Goal: Information Seeking & Learning: Learn about a topic

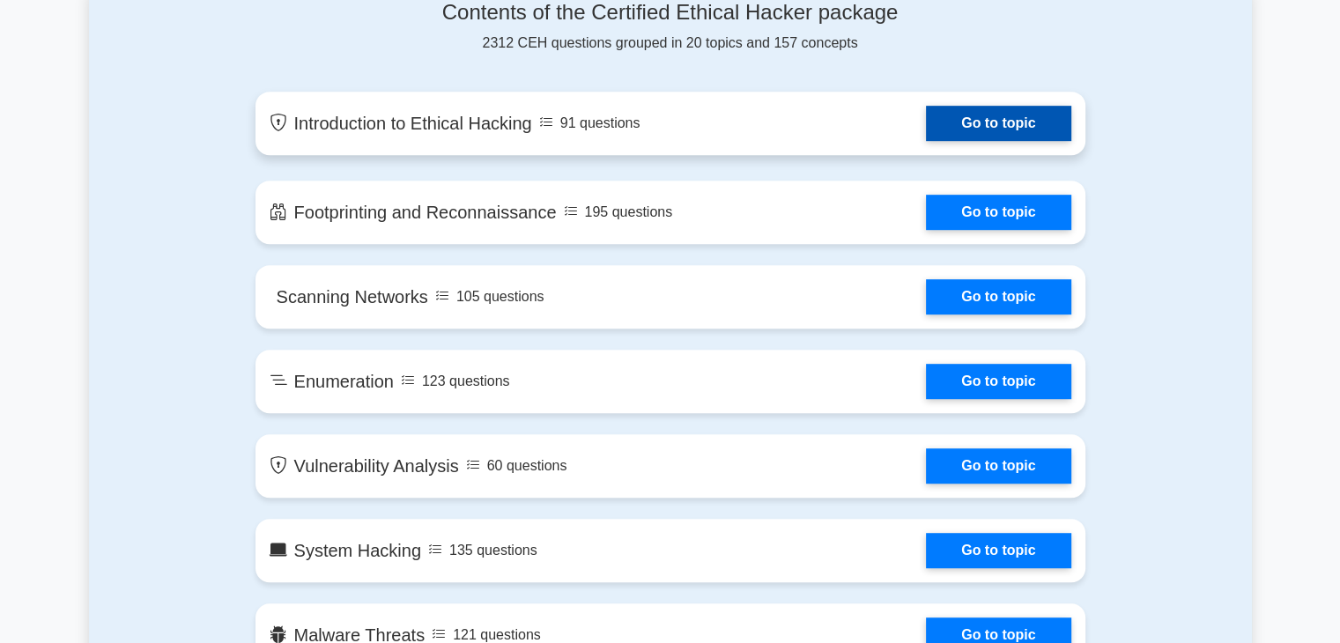
scroll to position [955, 0]
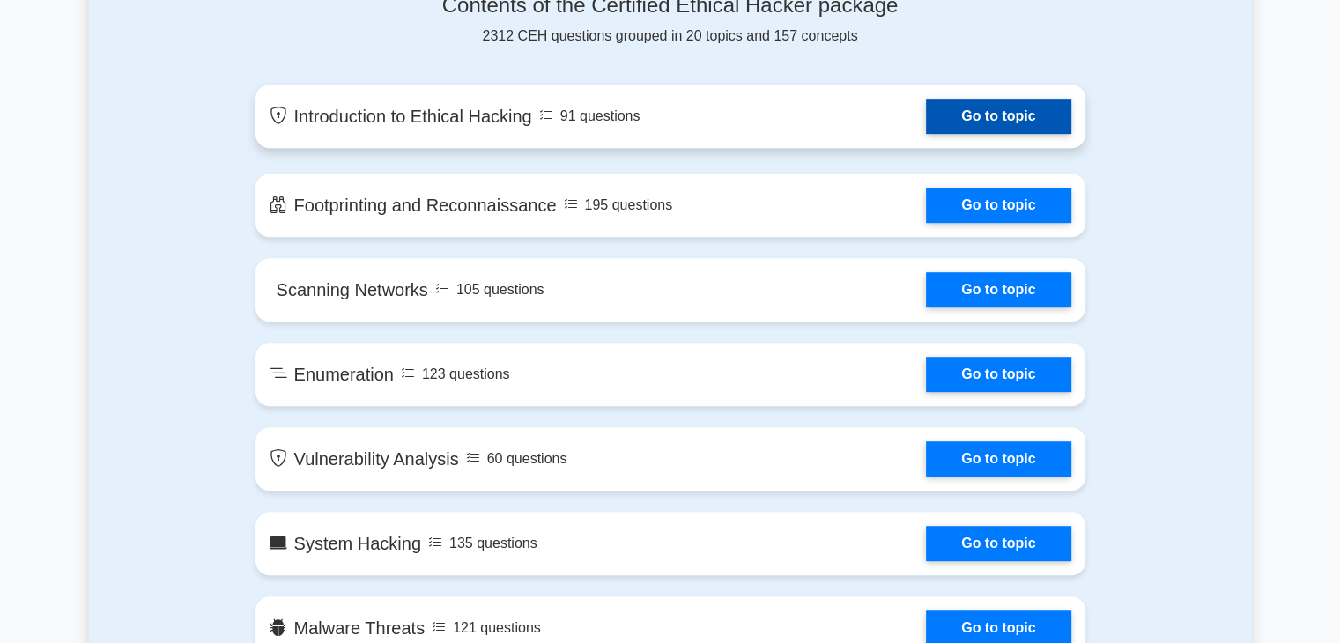
click at [1012, 116] on link "Go to topic" at bounding box center [998, 116] width 144 height 35
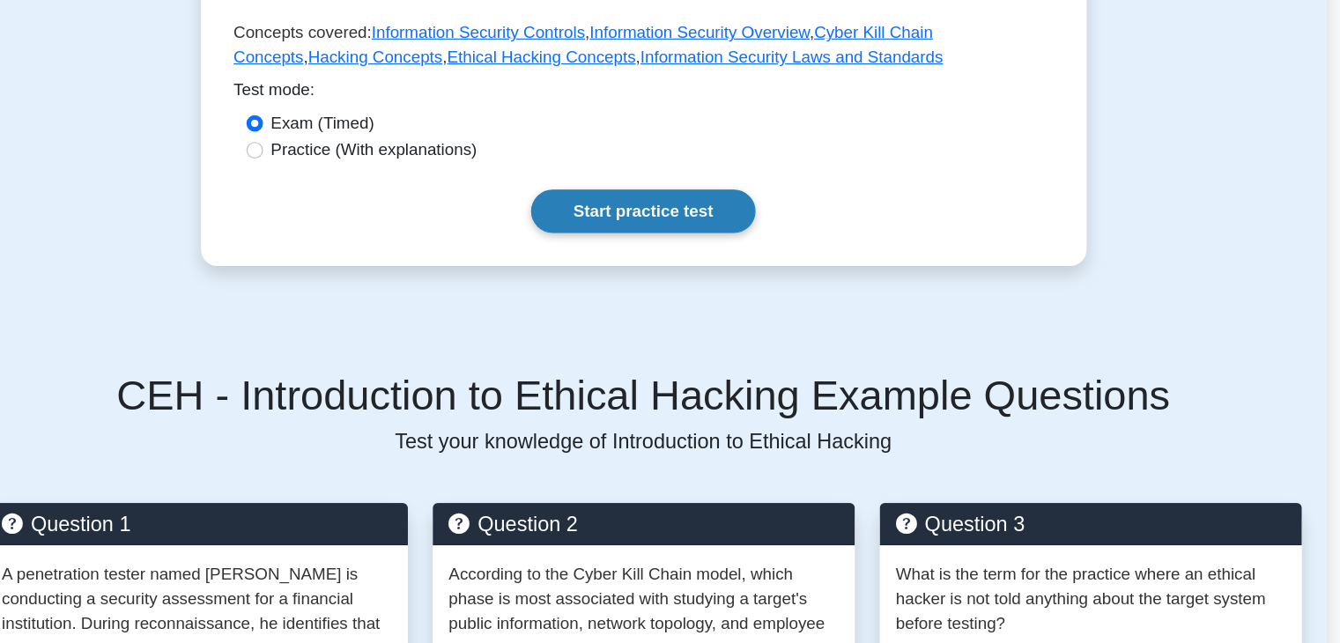
scroll to position [453, 0]
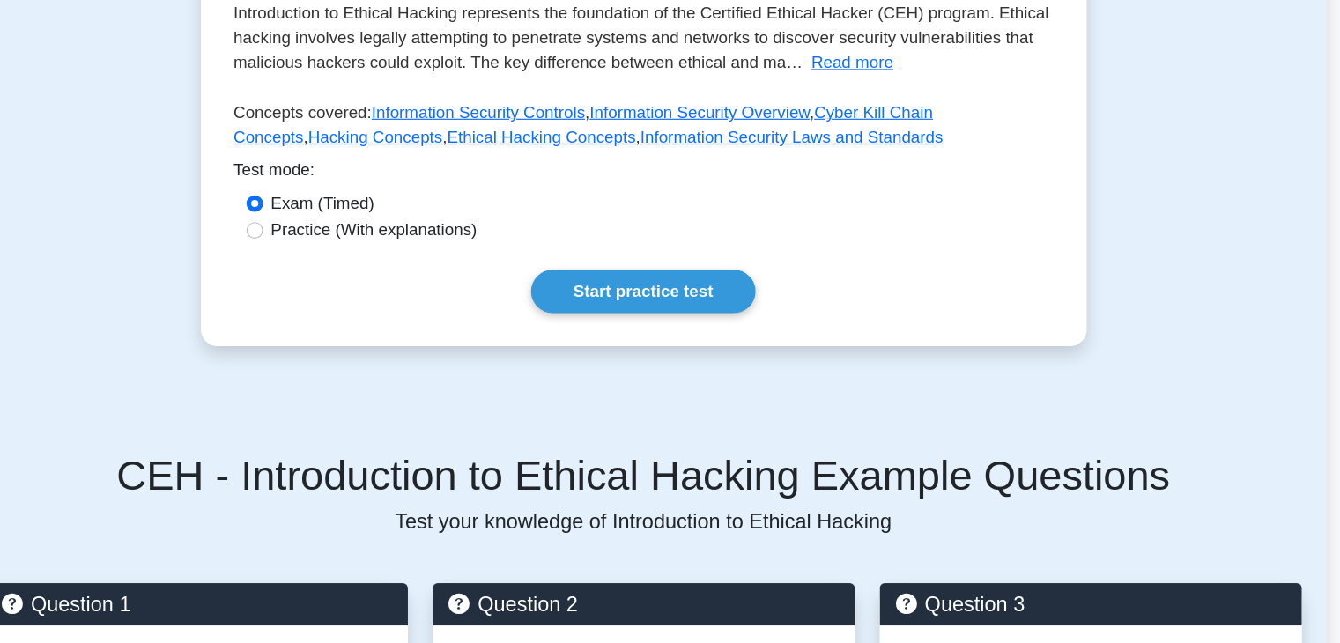
click at [438, 205] on label "Practice (With explanations)" at bounding box center [440, 196] width 175 height 21
click at [346, 203] on input "Practice (With explanations)" at bounding box center [339, 196] width 14 height 14
radio input "true"
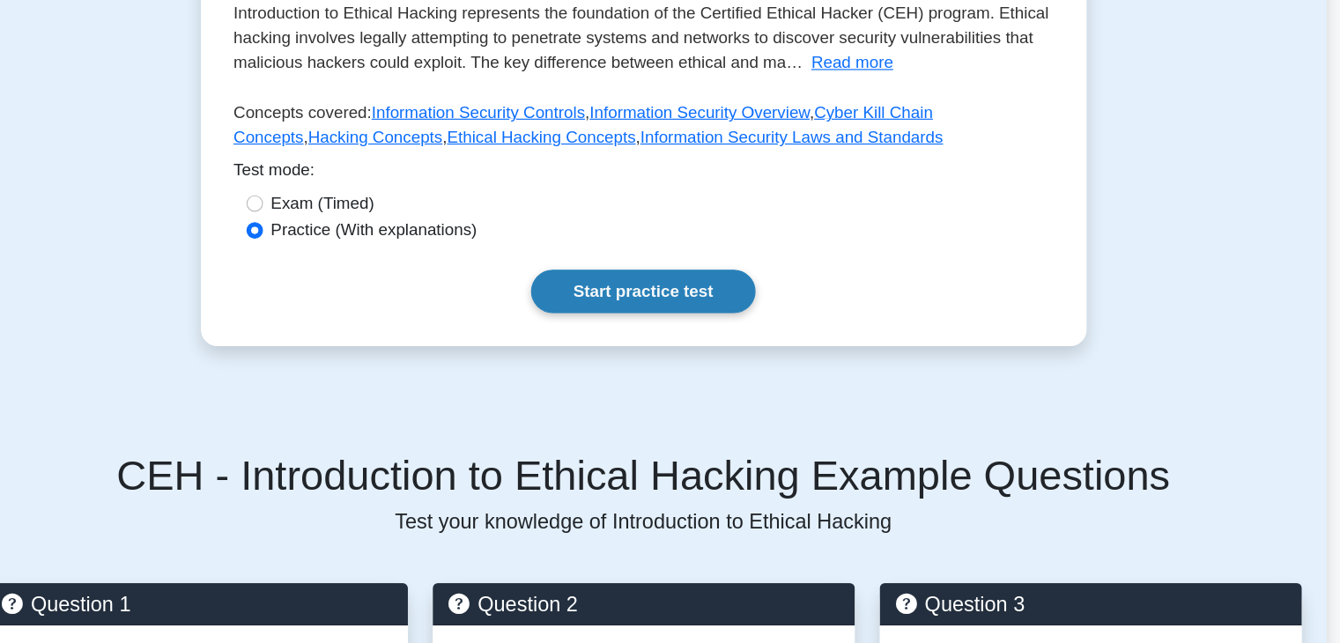
click at [705, 244] on link "Start practice test" at bounding box center [669, 248] width 191 height 37
click at [402, 172] on label "Exam (Timed)" at bounding box center [397, 173] width 88 height 21
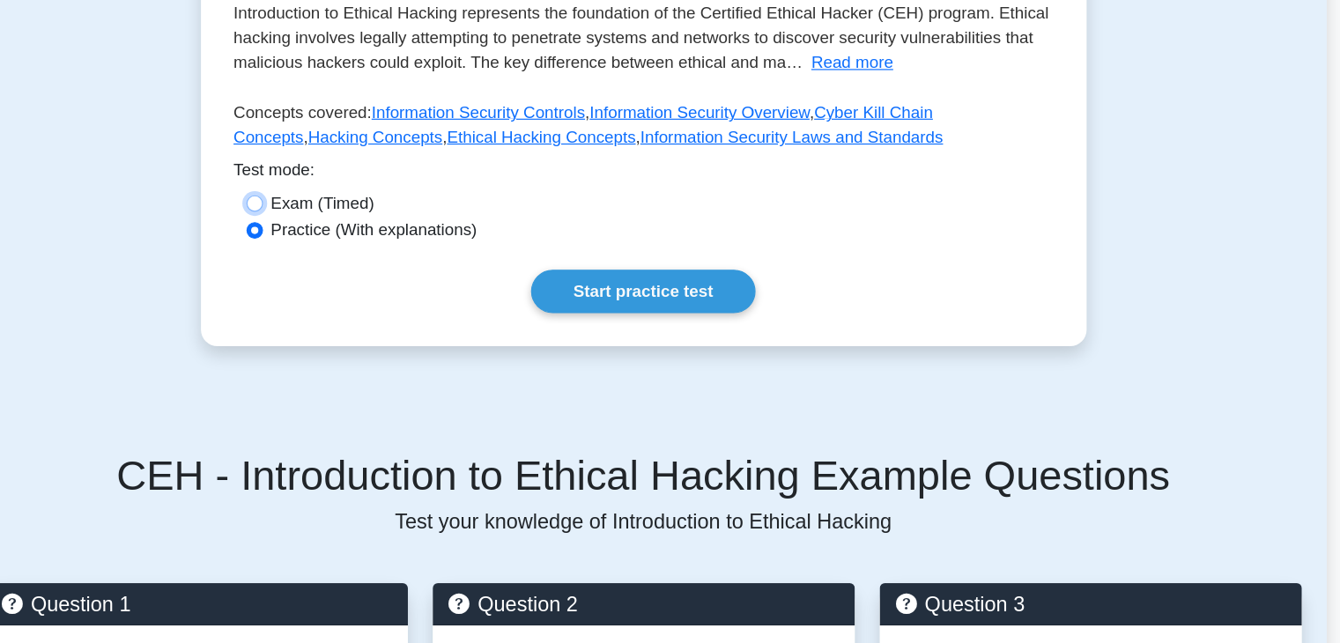
click at [346, 172] on input "Exam (Timed)" at bounding box center [339, 173] width 14 height 14
radio input "true"
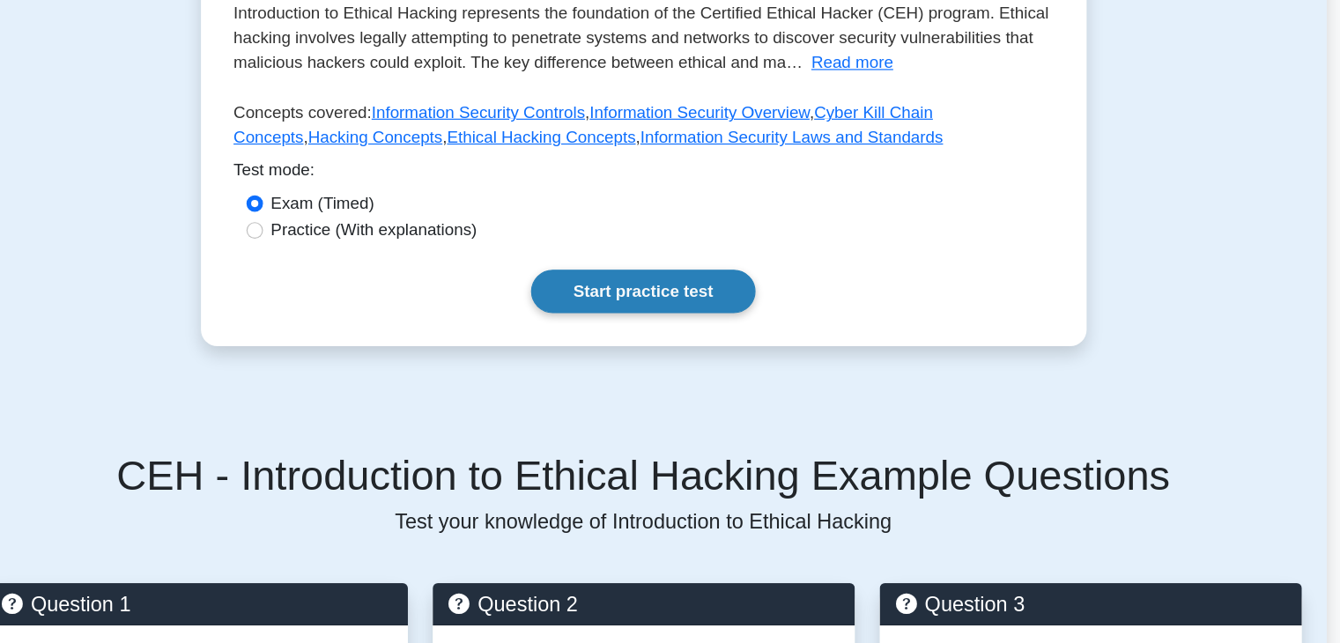
click at [659, 262] on link "Start practice test" at bounding box center [669, 248] width 191 height 37
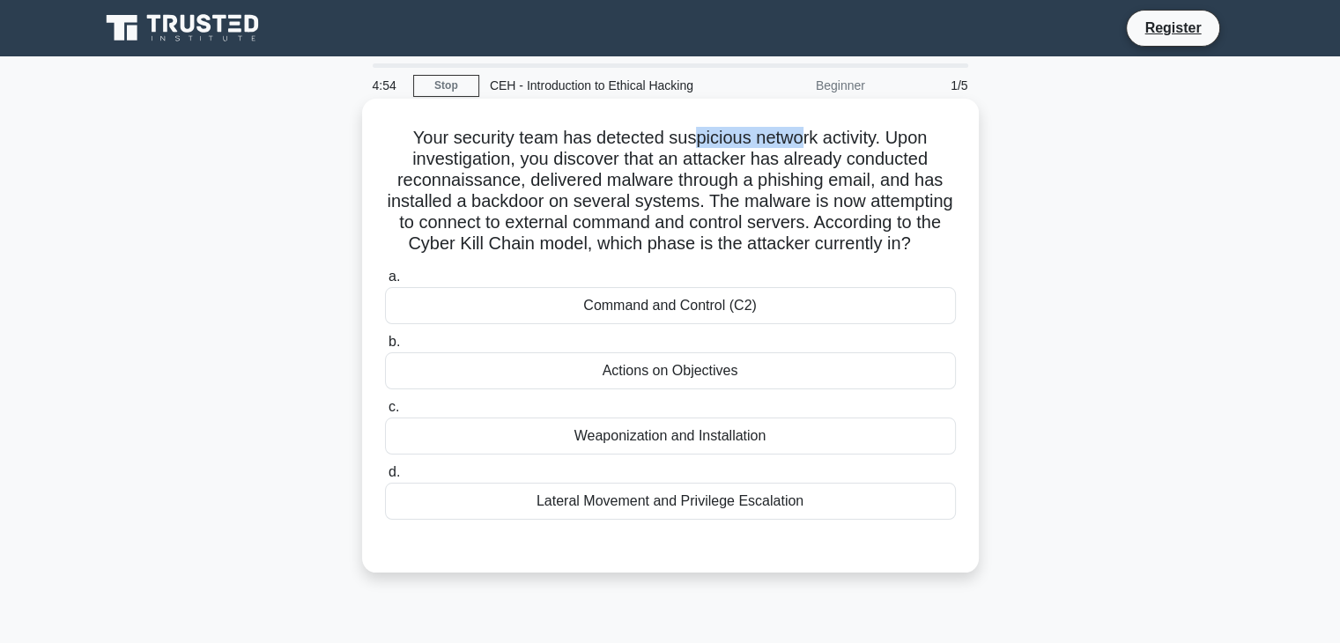
drag, startPoint x: 696, startPoint y: 140, endPoint x: 800, endPoint y: 143, distance: 104.0
click at [800, 143] on h5 "Your security team has detected suspicious network activity. Upon investigation…" at bounding box center [670, 191] width 574 height 129
click at [605, 181] on h5 "Your security team has detected suspicious network activity. Upon investigation…" at bounding box center [670, 191] width 574 height 129
click at [669, 324] on div "Command and Control (C2)" at bounding box center [670, 305] width 571 height 37
click at [385, 283] on input "a. Command and Control (C2)" at bounding box center [385, 276] width 0 height 11
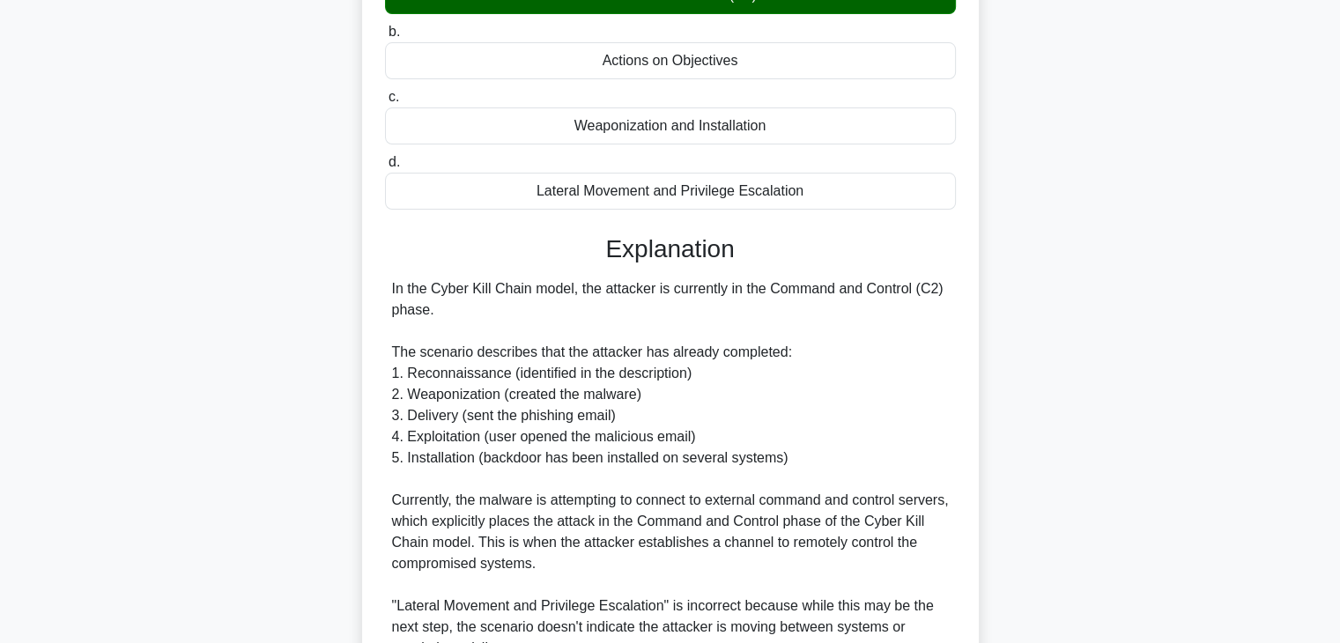
scroll to position [675, 0]
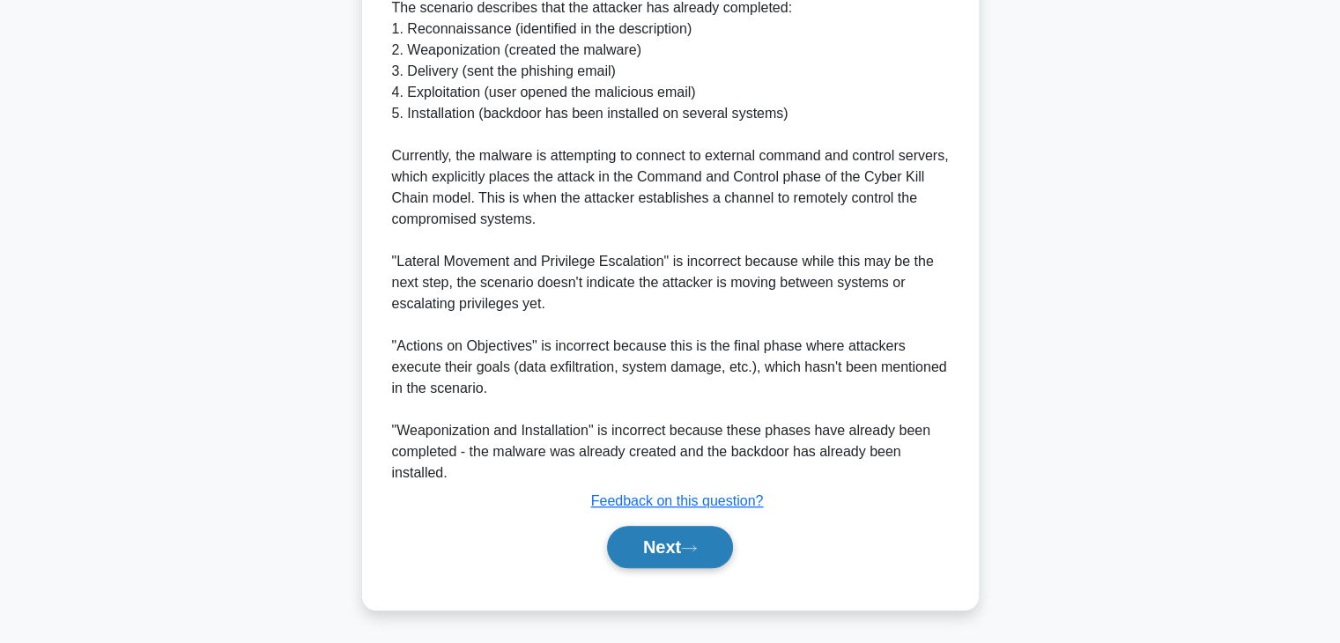
click at [661, 540] on button "Next" at bounding box center [670, 547] width 126 height 42
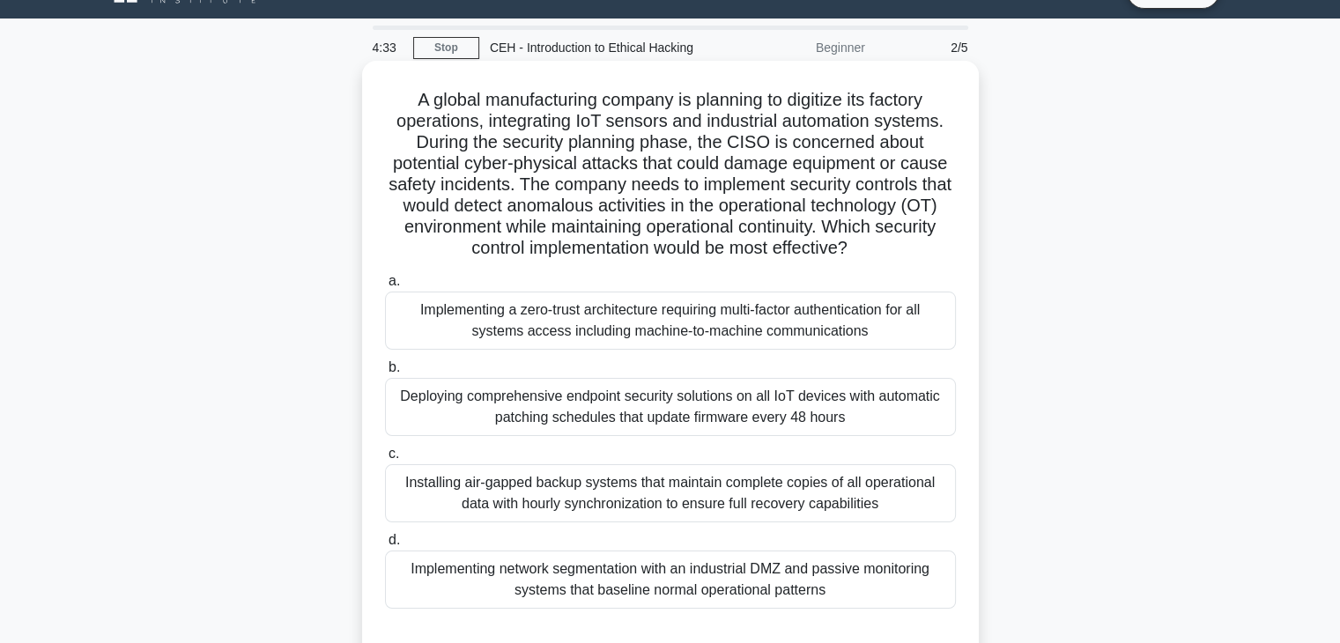
scroll to position [309, 0]
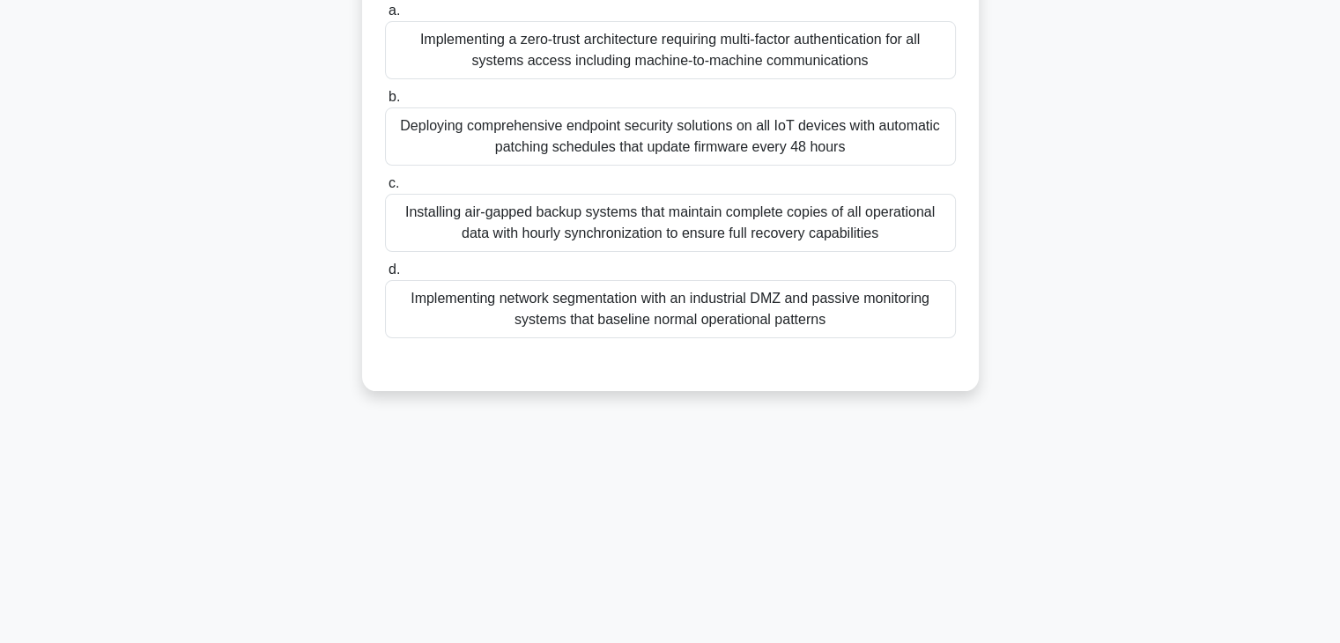
click at [638, 322] on div "Implementing network segmentation with an industrial DMZ and passive monitoring…" at bounding box center [670, 309] width 571 height 58
click at [385, 276] on input "d. Implementing network segmentation with an industrial DMZ and passive monitor…" at bounding box center [385, 269] width 0 height 11
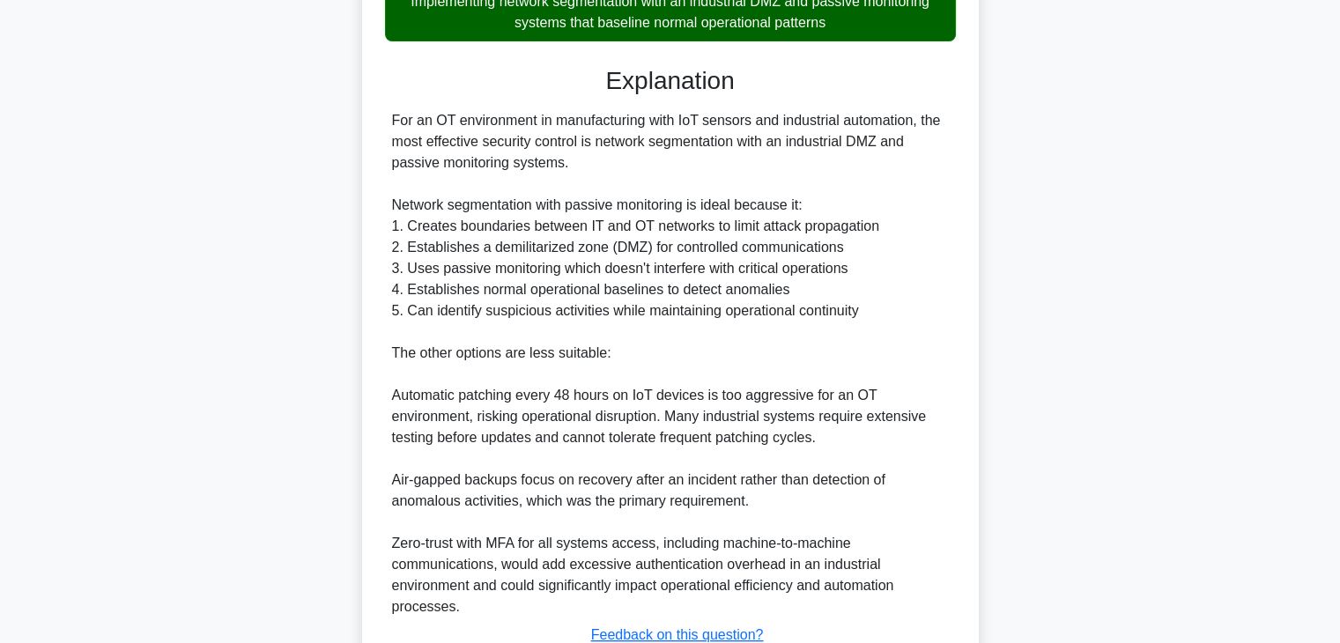
scroll to position [738, 0]
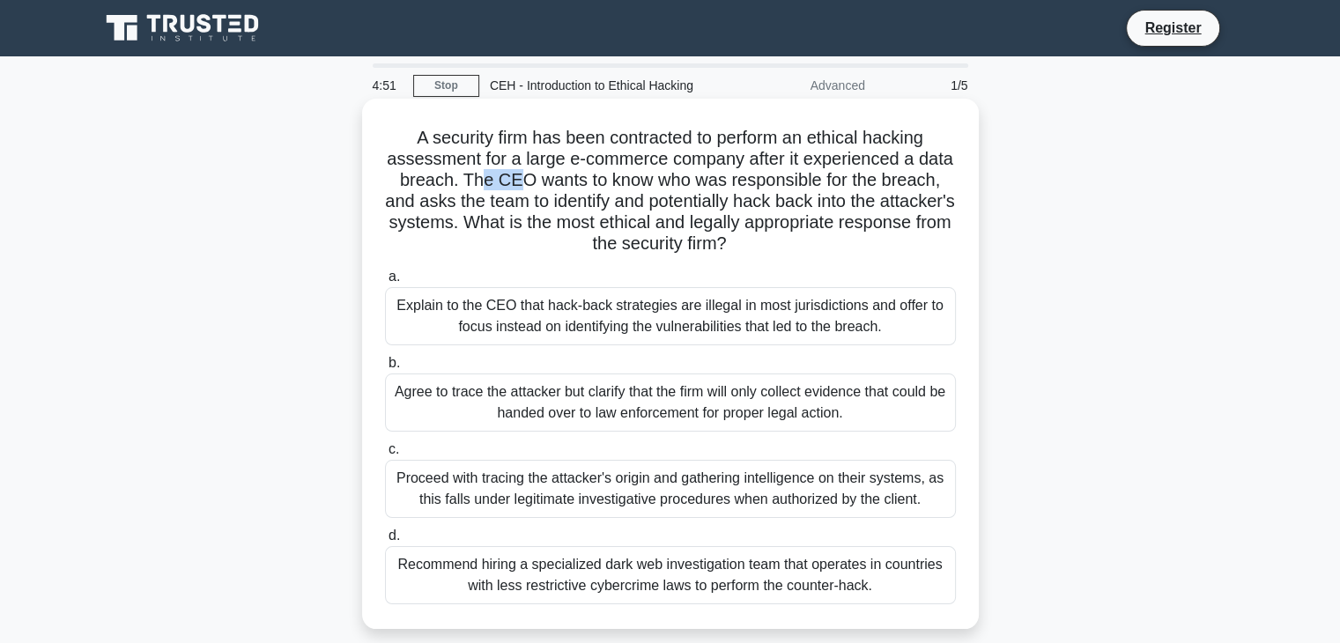
drag, startPoint x: 536, startPoint y: 186, endPoint x: 573, endPoint y: 188, distance: 37.0
click at [573, 188] on h5 "A security firm has been contracted to perform an ethical hacking assessment fo…" at bounding box center [670, 191] width 574 height 129
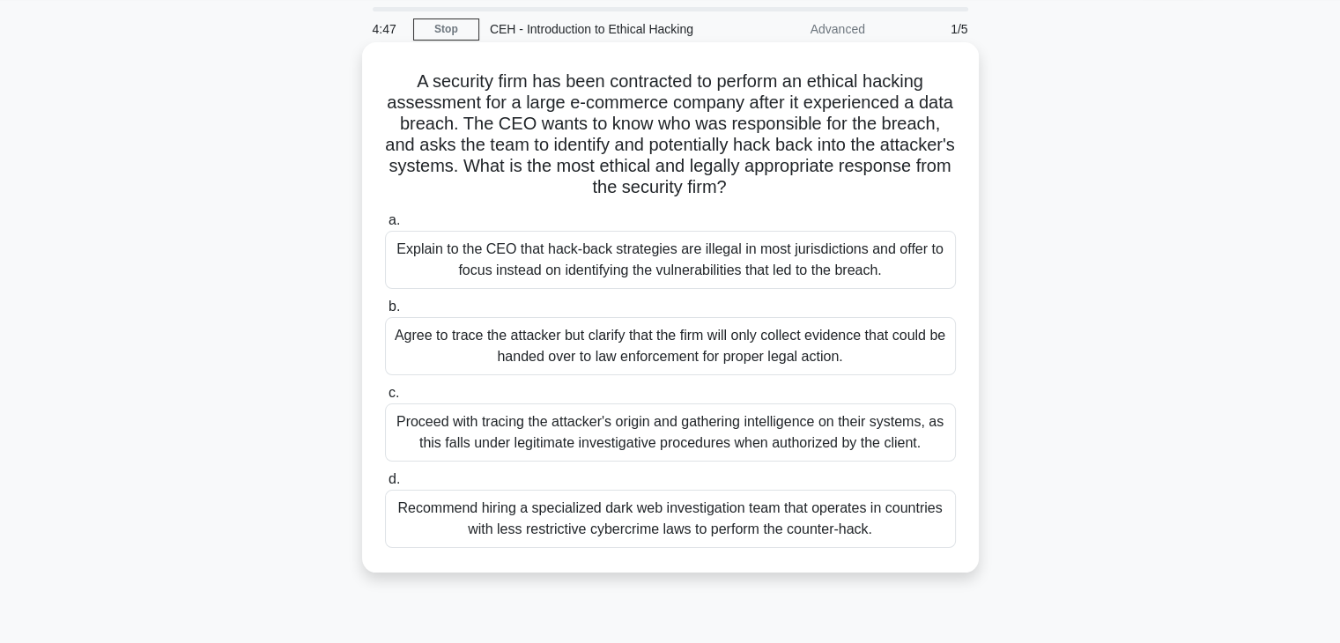
click at [662, 264] on div "Explain to the CEO that hack-back strategies are illegal in most jurisdictions …" at bounding box center [670, 260] width 571 height 58
click at [385, 226] on input "a. Explain to the CEO that hack-back strategies are illegal in most jurisdictio…" at bounding box center [385, 220] width 0 height 11
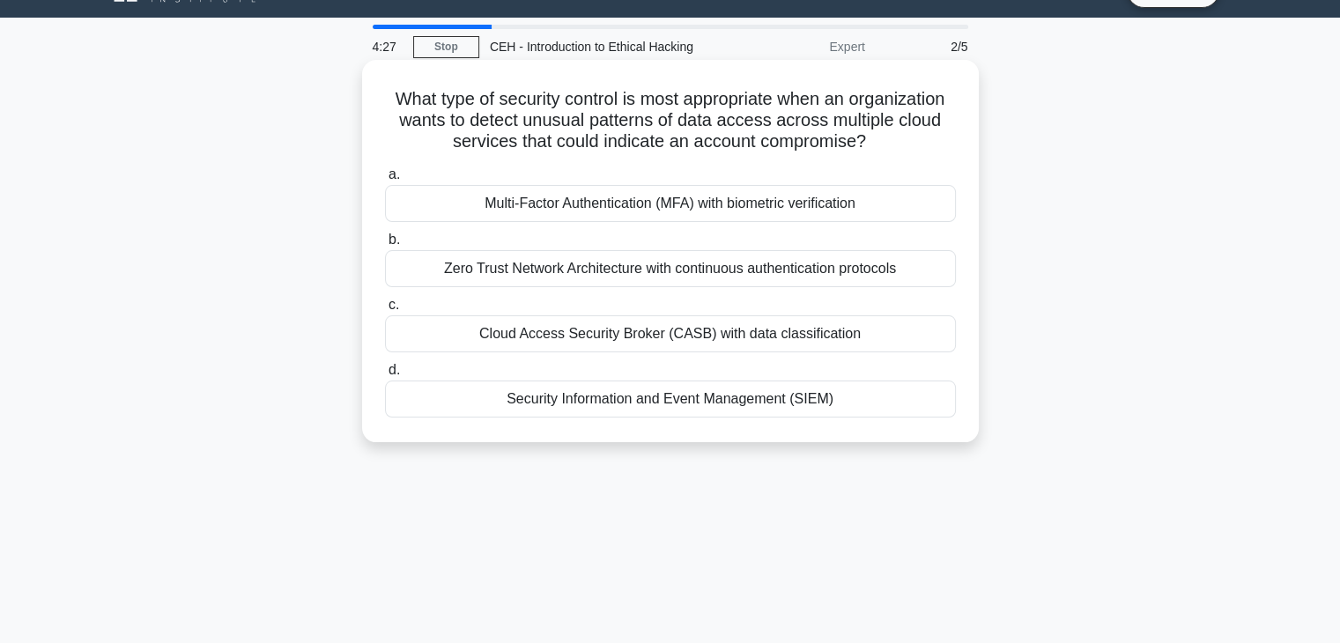
scroll to position [41, 0]
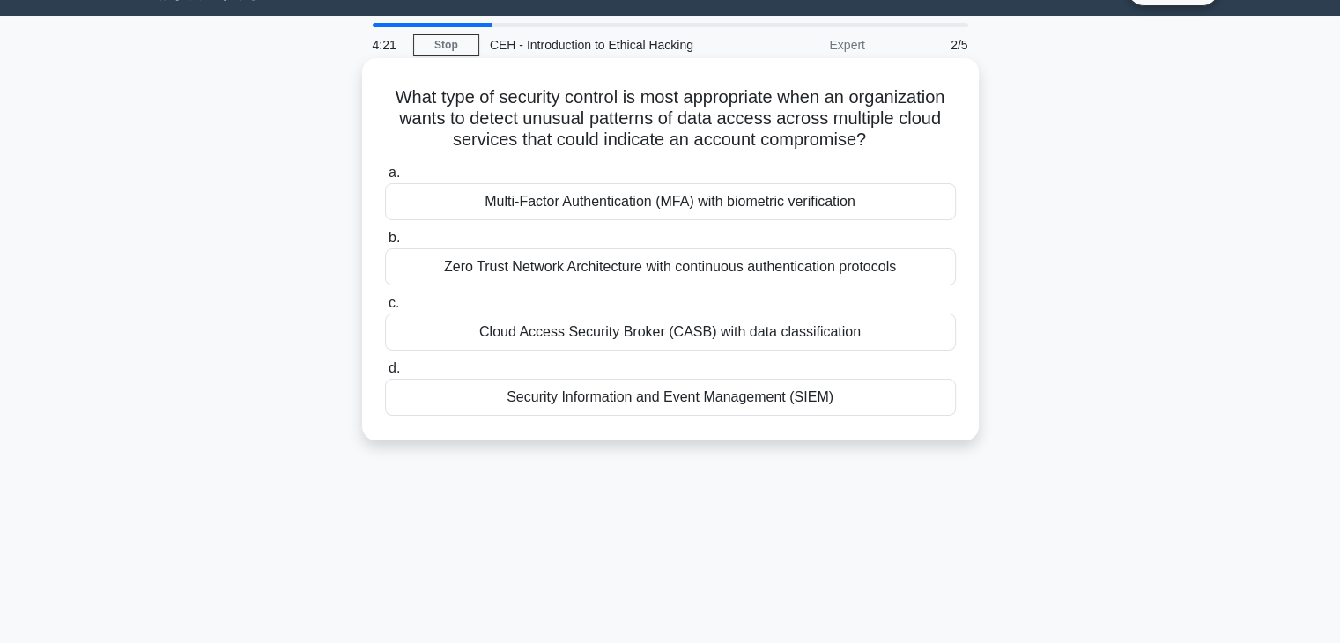
click at [660, 203] on div "Multi-Factor Authentication (MFA) with biometric verification" at bounding box center [670, 201] width 571 height 37
click at [385, 179] on input "a. Multi-Factor Authentication (MFA) with biometric verification" at bounding box center [385, 172] width 0 height 11
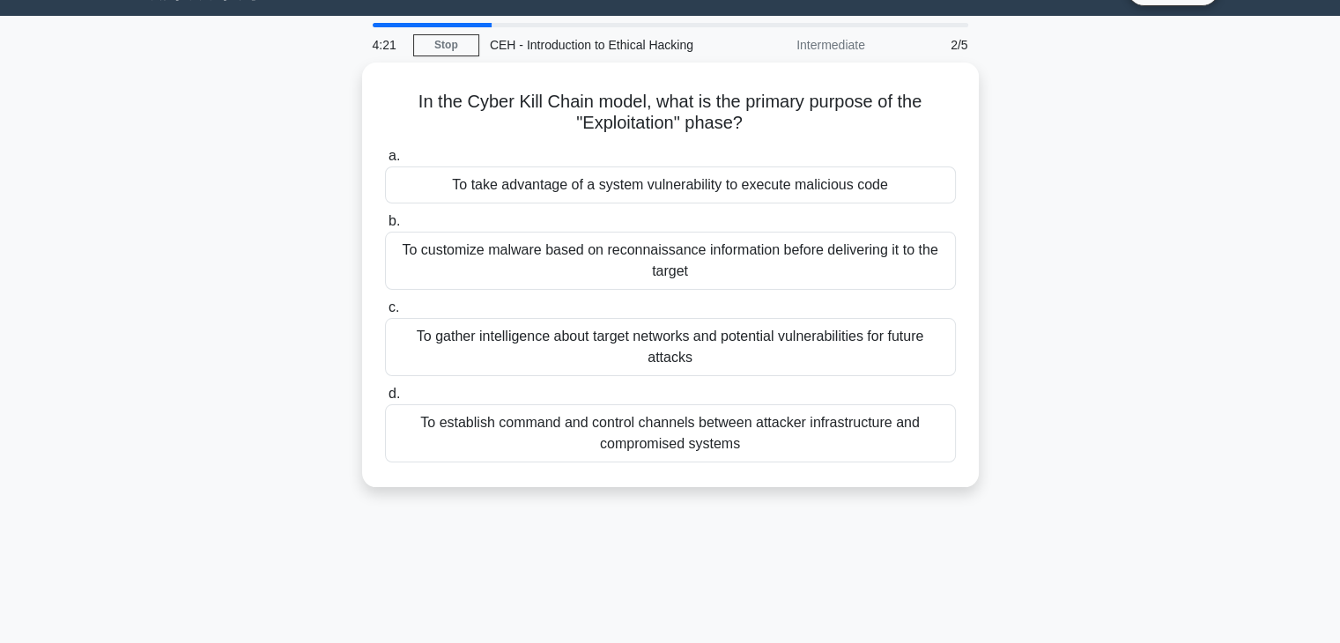
scroll to position [0, 0]
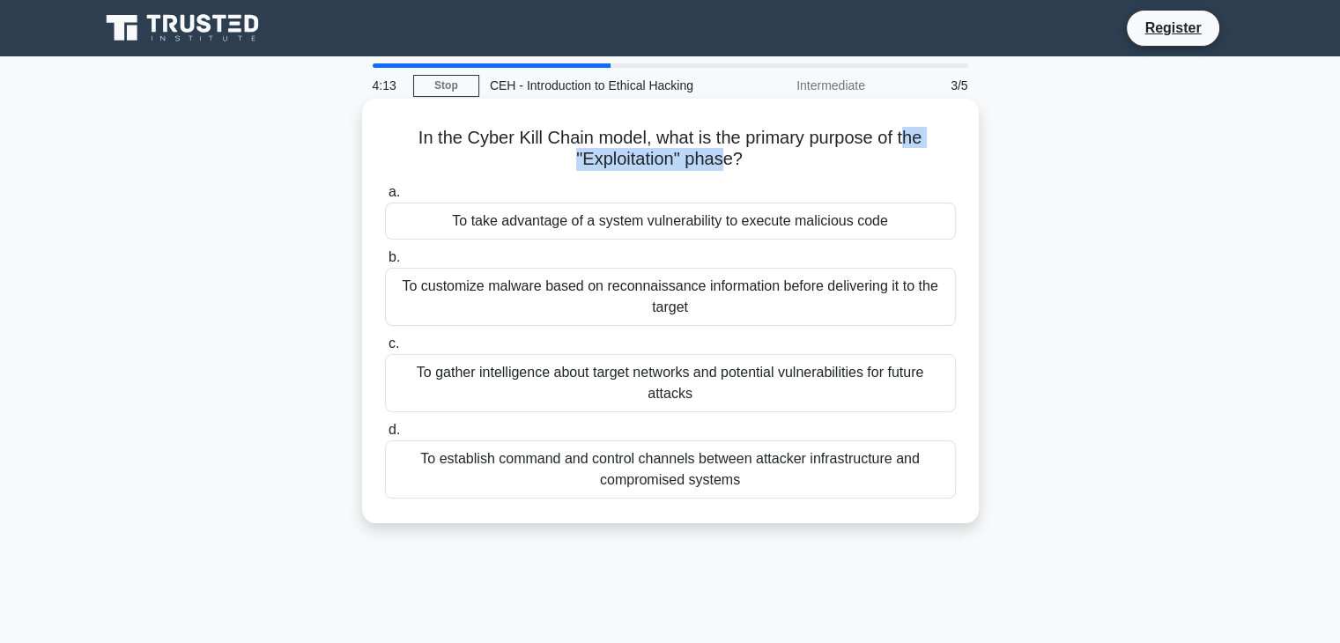
drag, startPoint x: 911, startPoint y: 138, endPoint x: 720, endPoint y: 161, distance: 192.5
click at [720, 161] on h5 "In the Cyber Kill Chain model, what is the primary purpose of the "Exploitation…" at bounding box center [670, 149] width 574 height 44
click at [746, 222] on div "To take advantage of a system vulnerability to execute malicious code" at bounding box center [670, 221] width 571 height 37
click at [385, 198] on input "a. To take advantage of a system vulnerability to execute malicious code" at bounding box center [385, 192] width 0 height 11
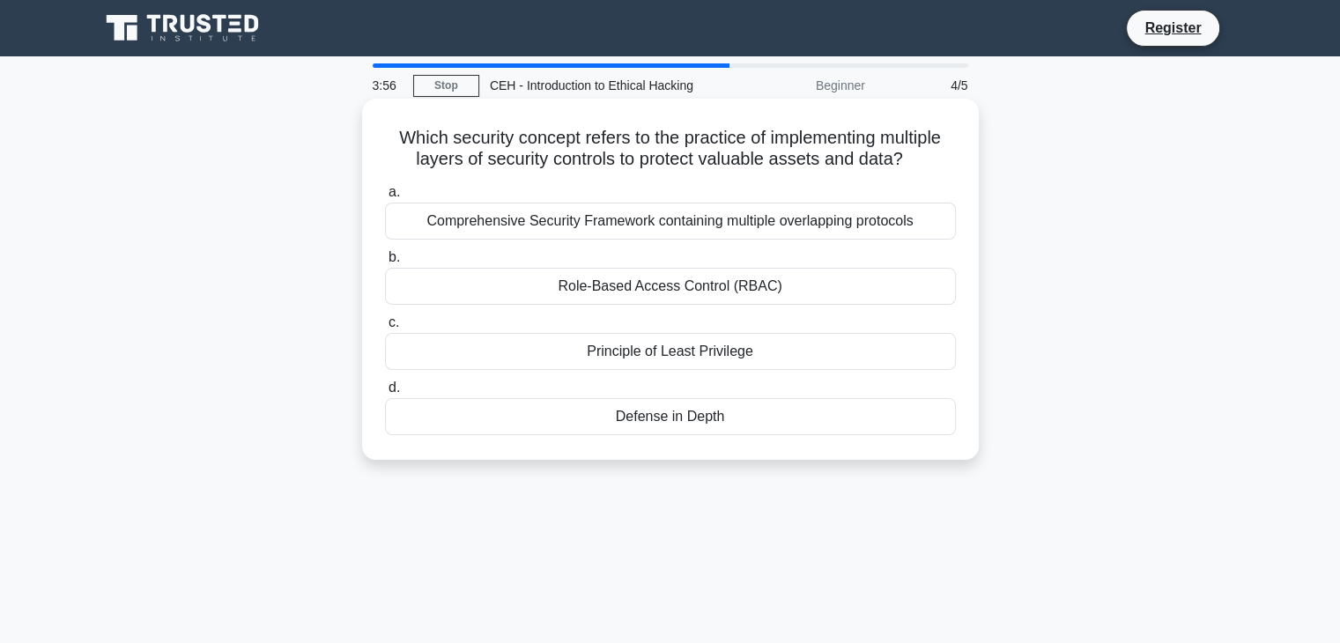
click at [684, 231] on div "Comprehensive Security Framework containing multiple overlapping protocols" at bounding box center [670, 221] width 571 height 37
click at [385, 198] on input "a. Comprehensive Security Framework containing multiple overlapping protocols" at bounding box center [385, 192] width 0 height 11
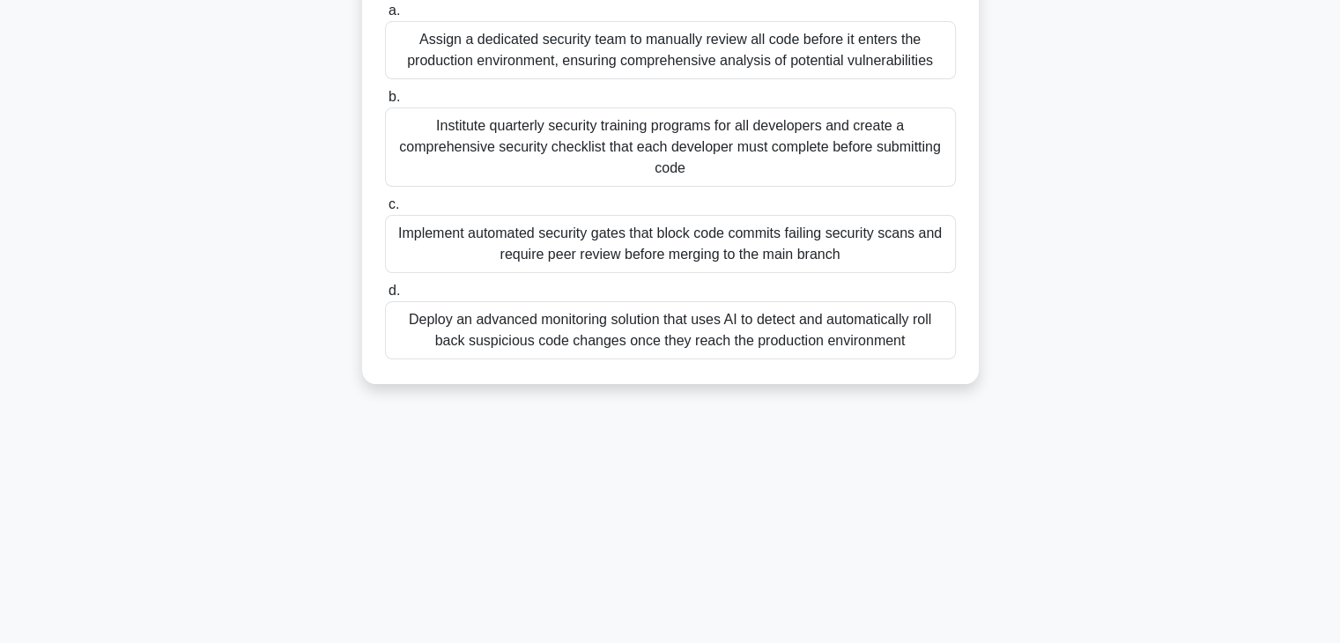
scroll to position [308, 0]
click at [684, 230] on div "Implement automated security gates that block code commits failing security sca…" at bounding box center [670, 244] width 571 height 58
click at [385, 211] on input "c. Implement automated security gates that block code commits failing security …" at bounding box center [385, 204] width 0 height 11
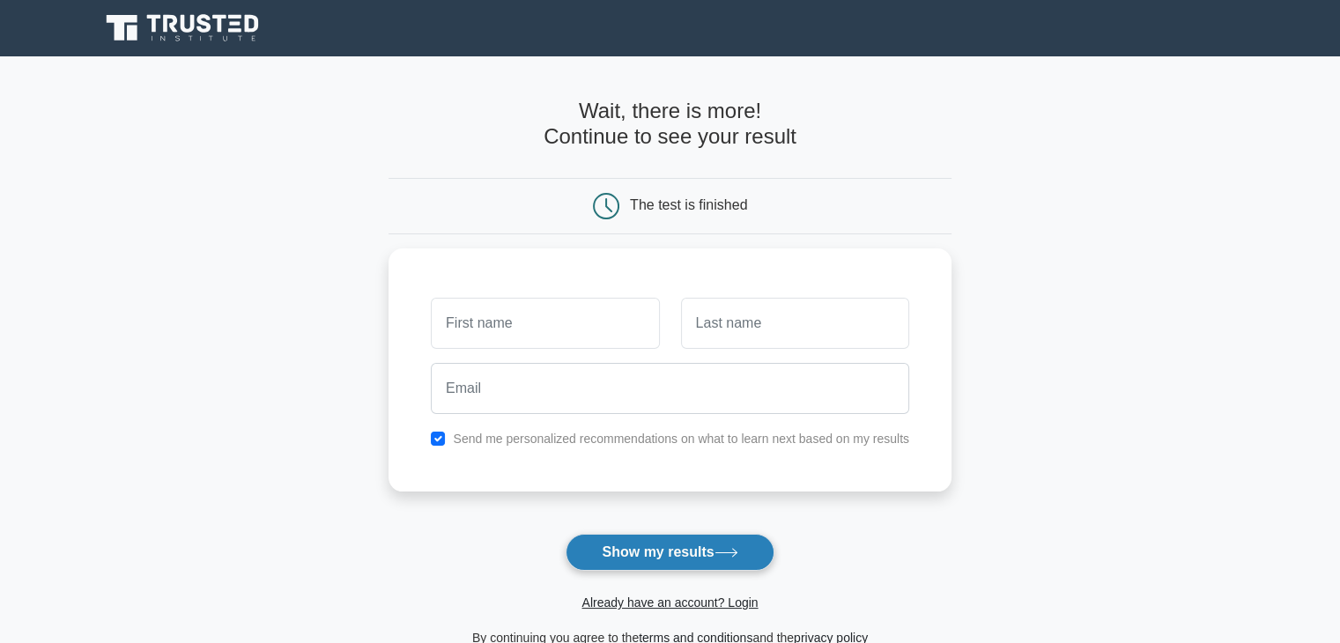
click at [651, 563] on button "Show my results" at bounding box center [669, 552] width 208 height 37
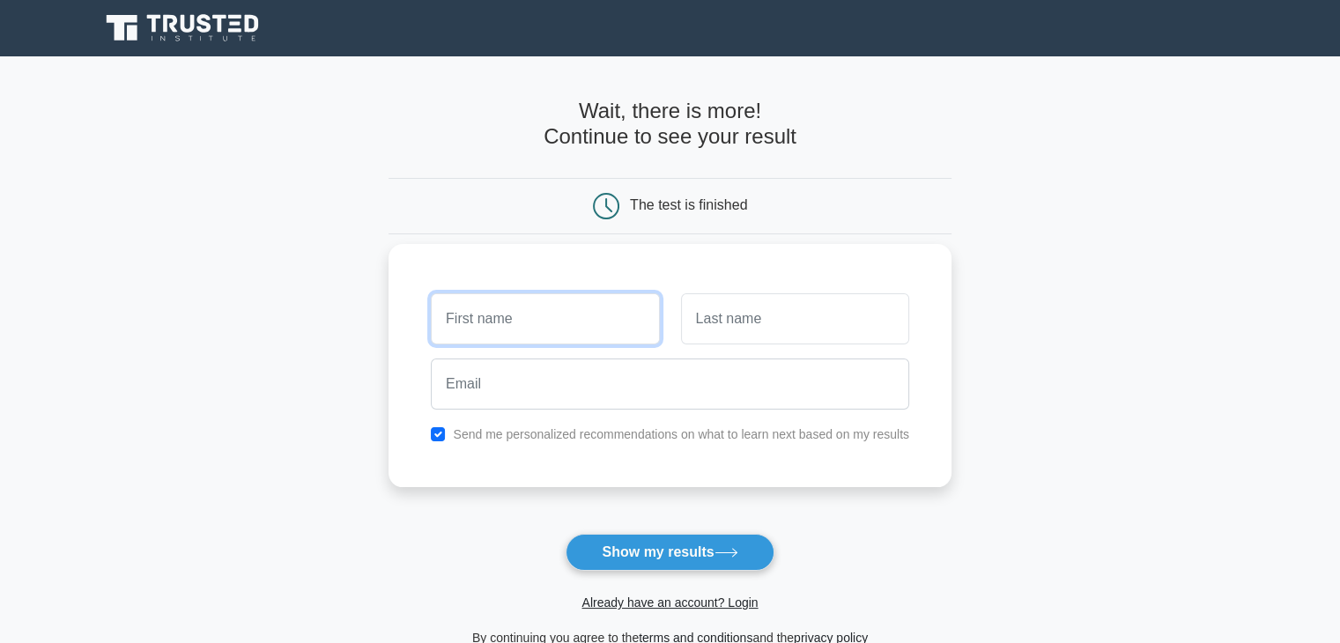
click at [582, 314] on input "text" at bounding box center [545, 318] width 228 height 51
type input "v"
click at [711, 326] on input "text" at bounding box center [795, 318] width 228 height 51
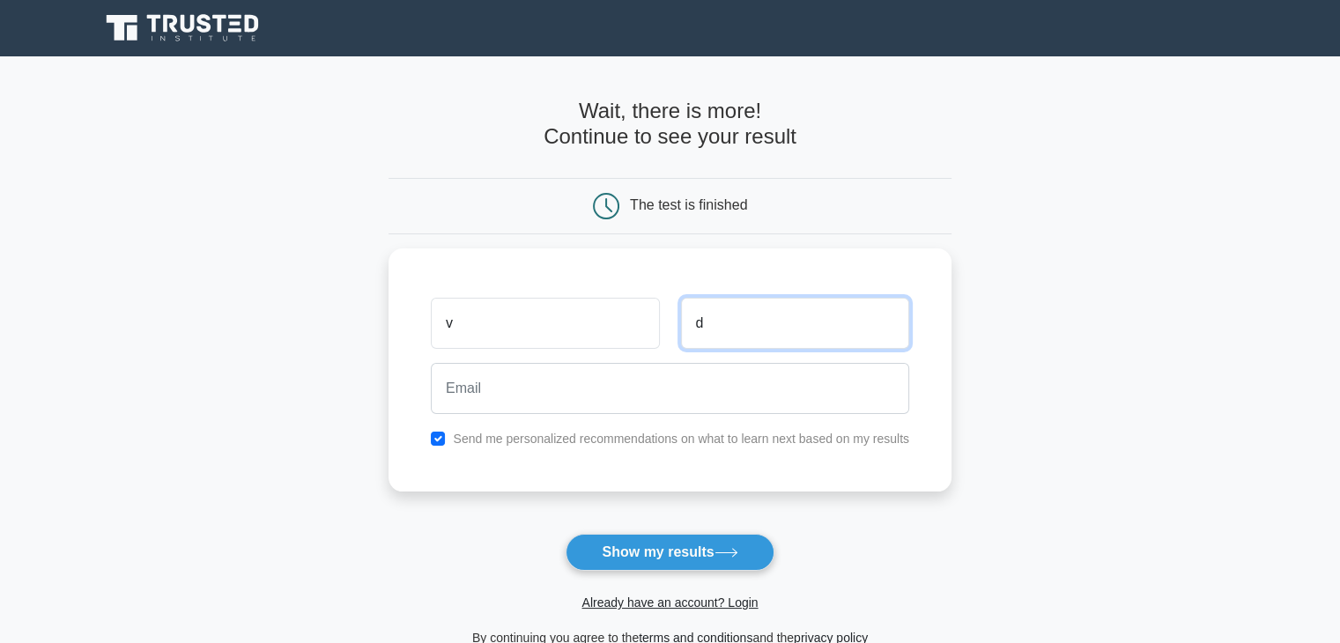
type input "d"
click at [684, 571] on div "Already have an account? Login" at bounding box center [669, 592] width 563 height 42
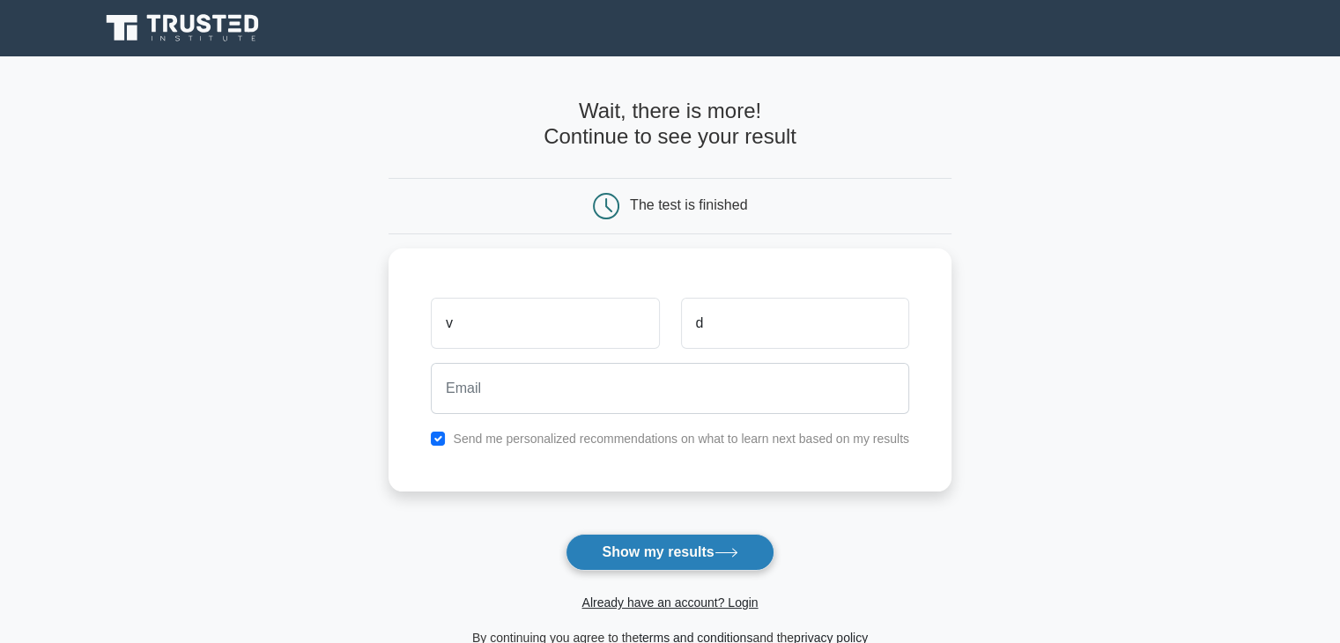
click at [684, 565] on button "Show my results" at bounding box center [669, 552] width 208 height 37
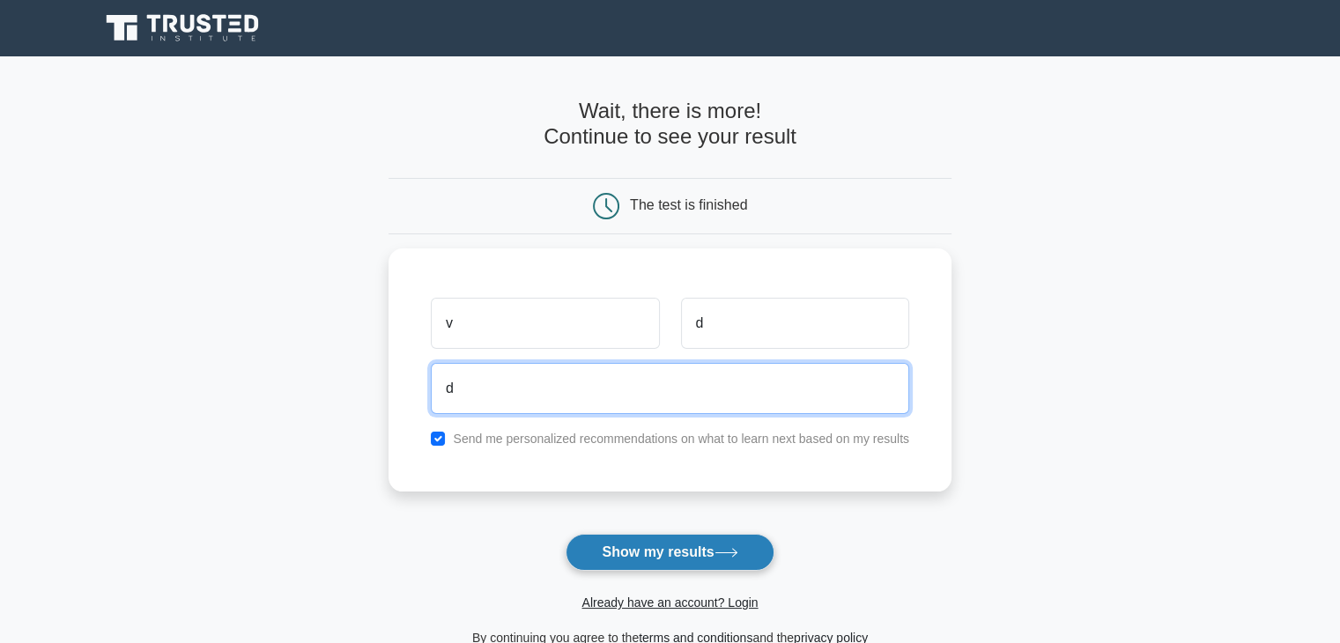
type input "d"
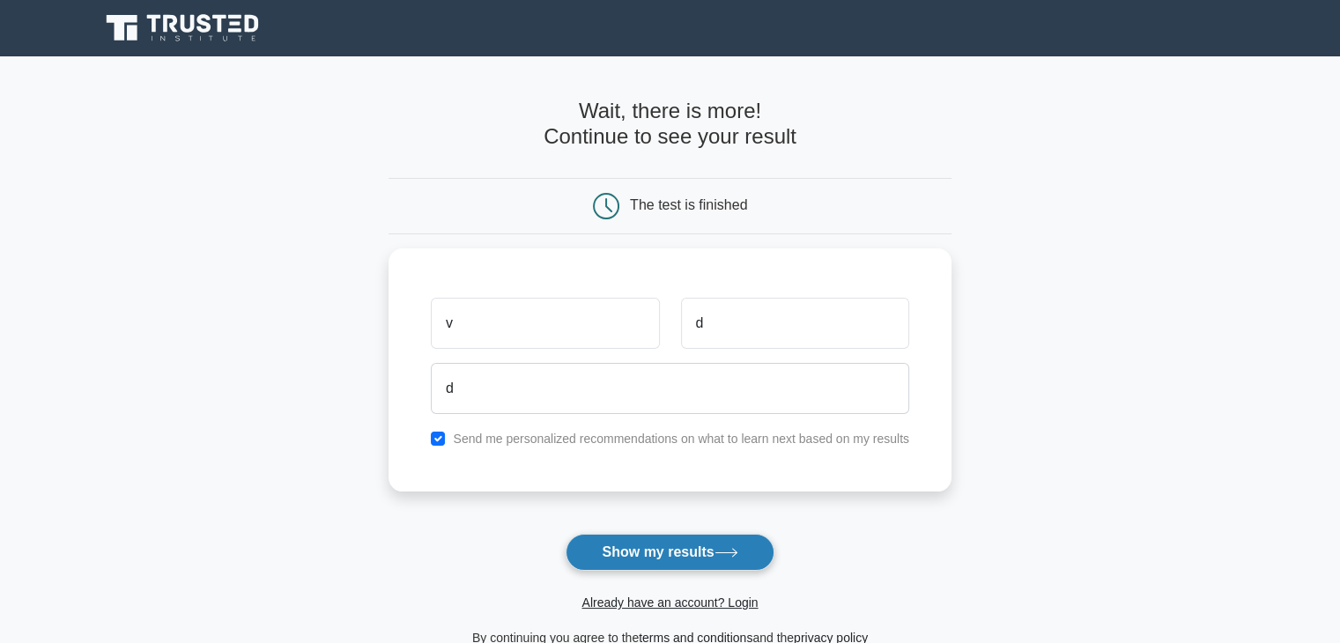
click at [684, 543] on button "Show my results" at bounding box center [669, 552] width 208 height 37
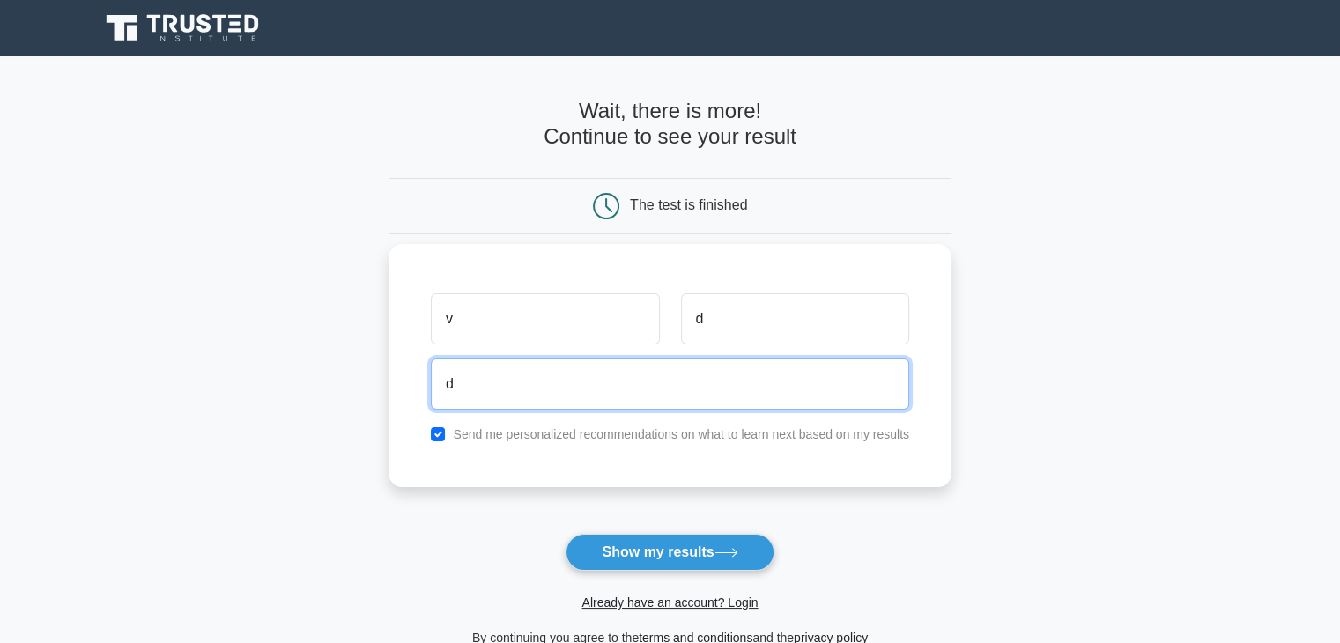
drag, startPoint x: 592, startPoint y: 396, endPoint x: 469, endPoint y: 385, distance: 123.0
click at [469, 385] on input "d" at bounding box center [670, 383] width 478 height 51
type input "vishaldolare@0591"
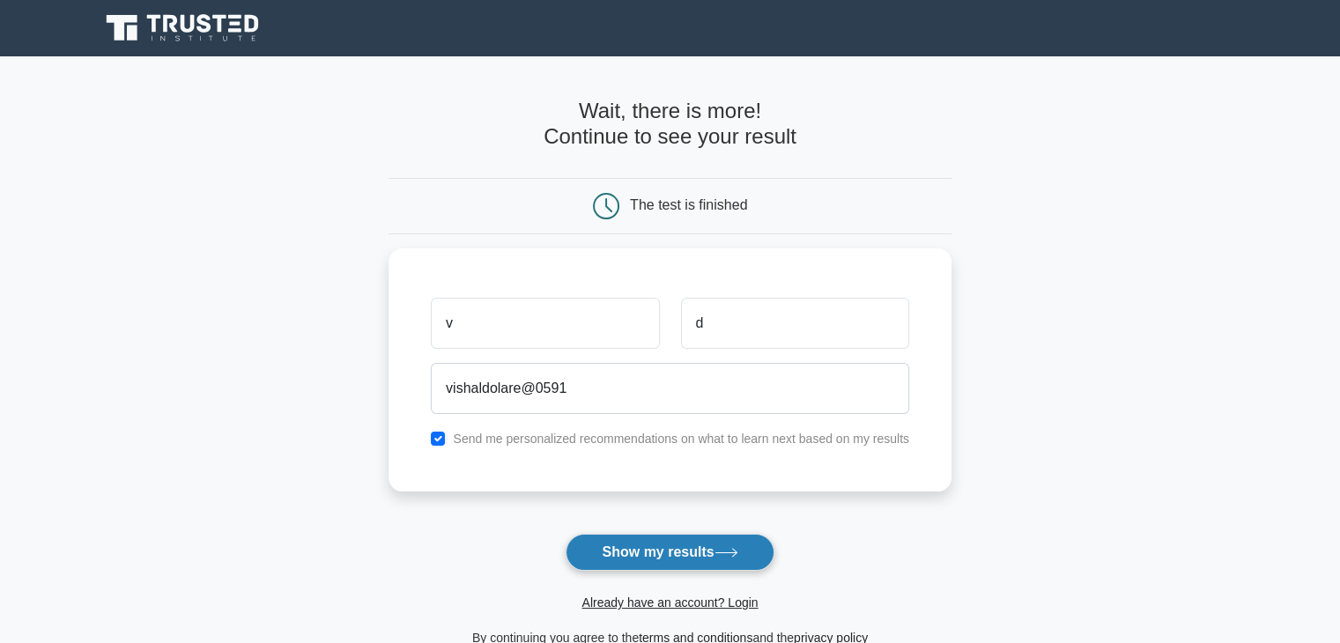
click at [752, 558] on button "Show my results" at bounding box center [669, 552] width 208 height 37
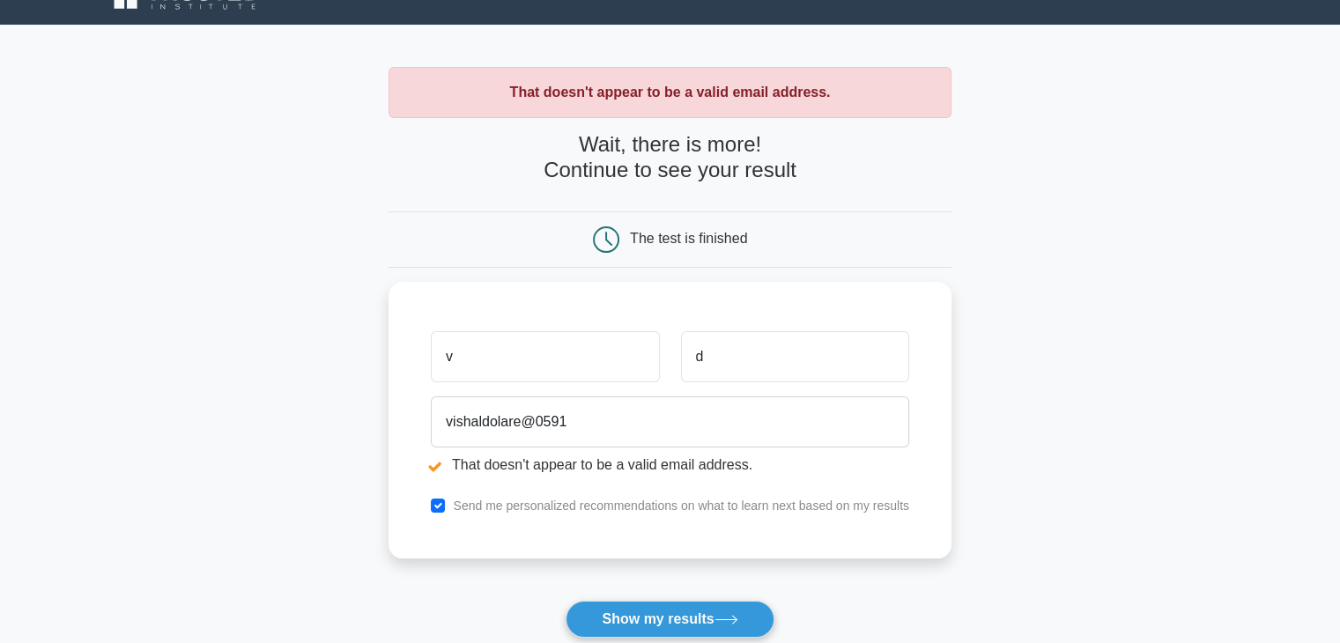
scroll to position [30, 0]
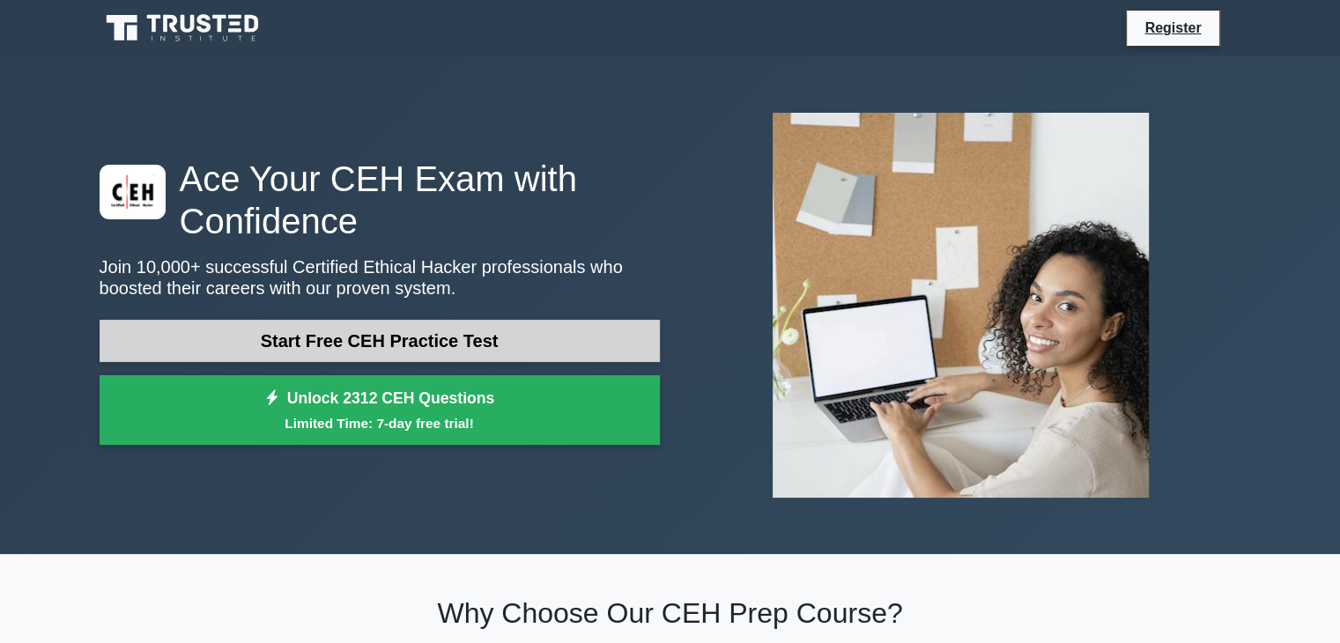
click at [311, 336] on link "Start Free CEH Practice Test" at bounding box center [380, 341] width 560 height 42
